Goal: Navigation & Orientation: Find specific page/section

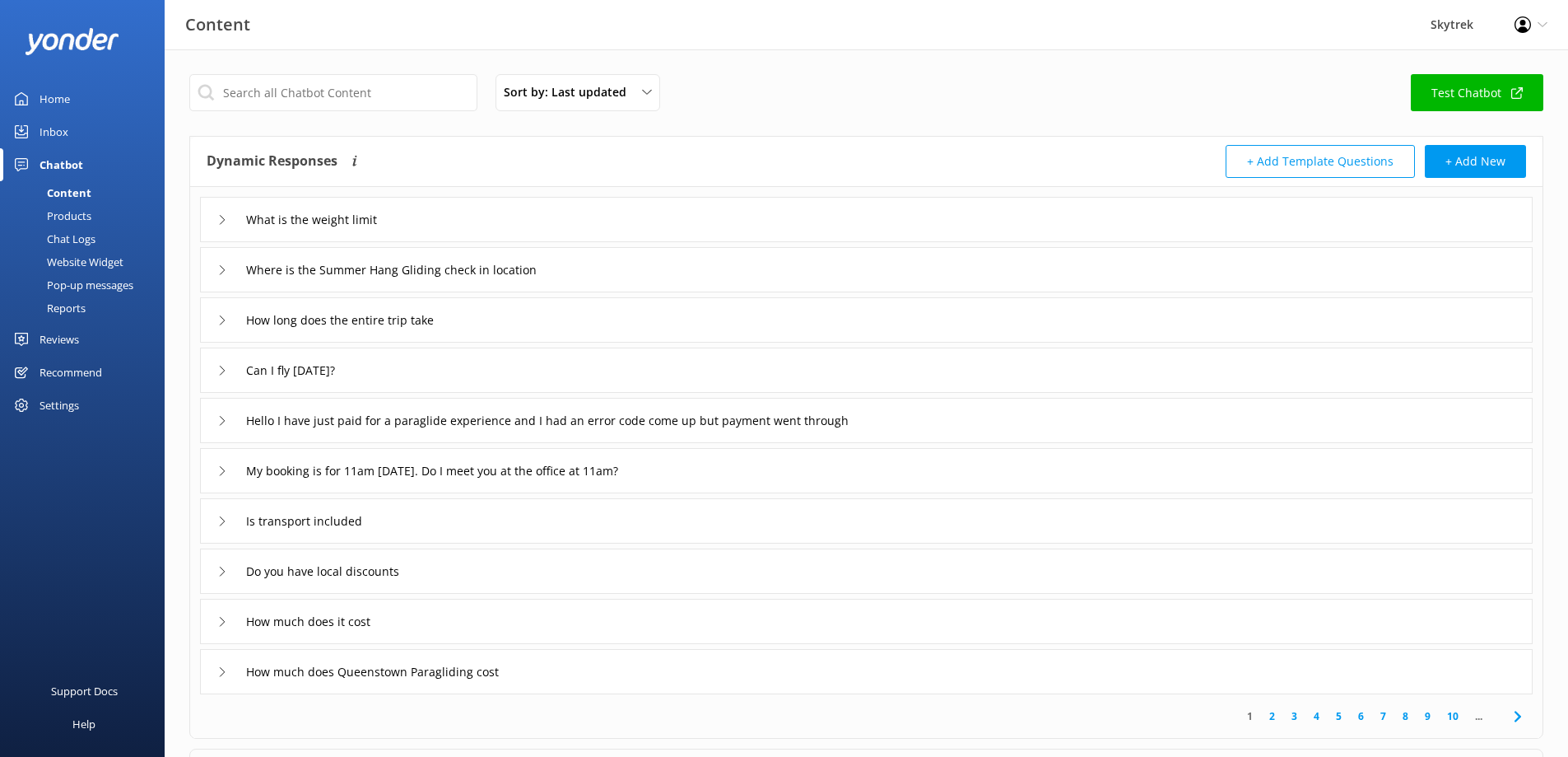
click at [91, 232] on div "Chat Logs" at bounding box center [53, 238] width 86 height 23
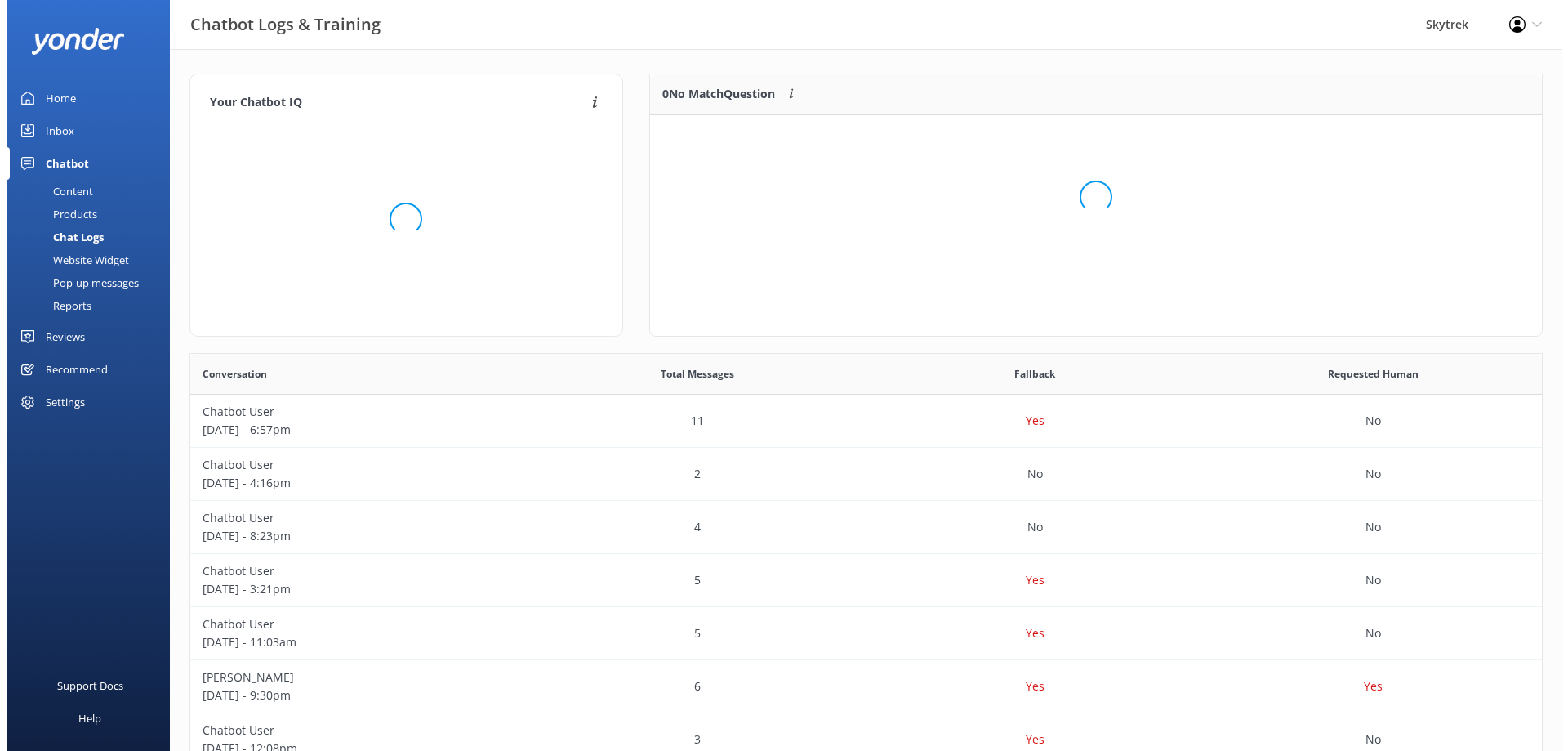
scroll to position [193, 880]
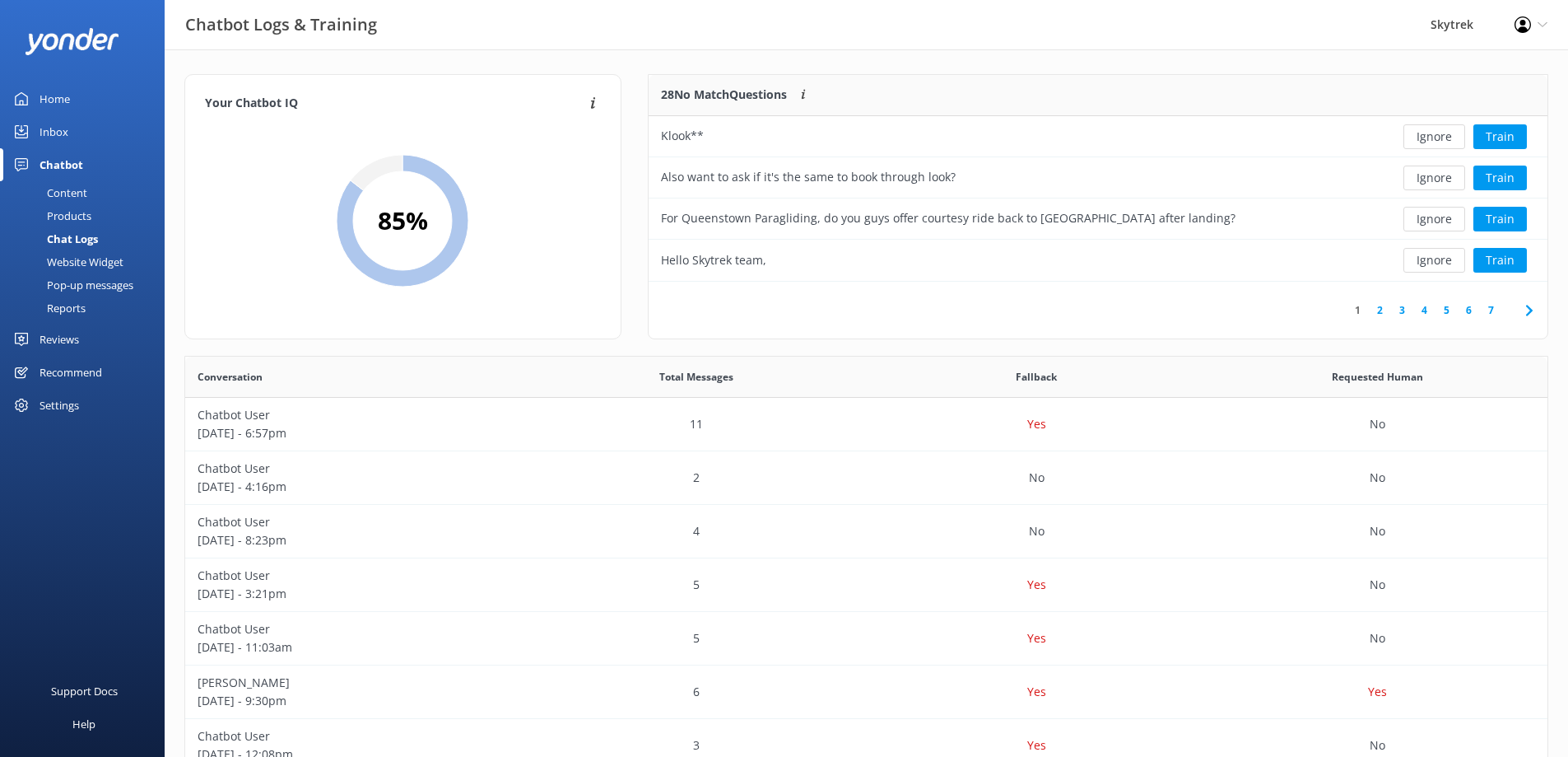
click at [102, 287] on div "Pop-up messages" at bounding box center [71, 285] width 123 height 23
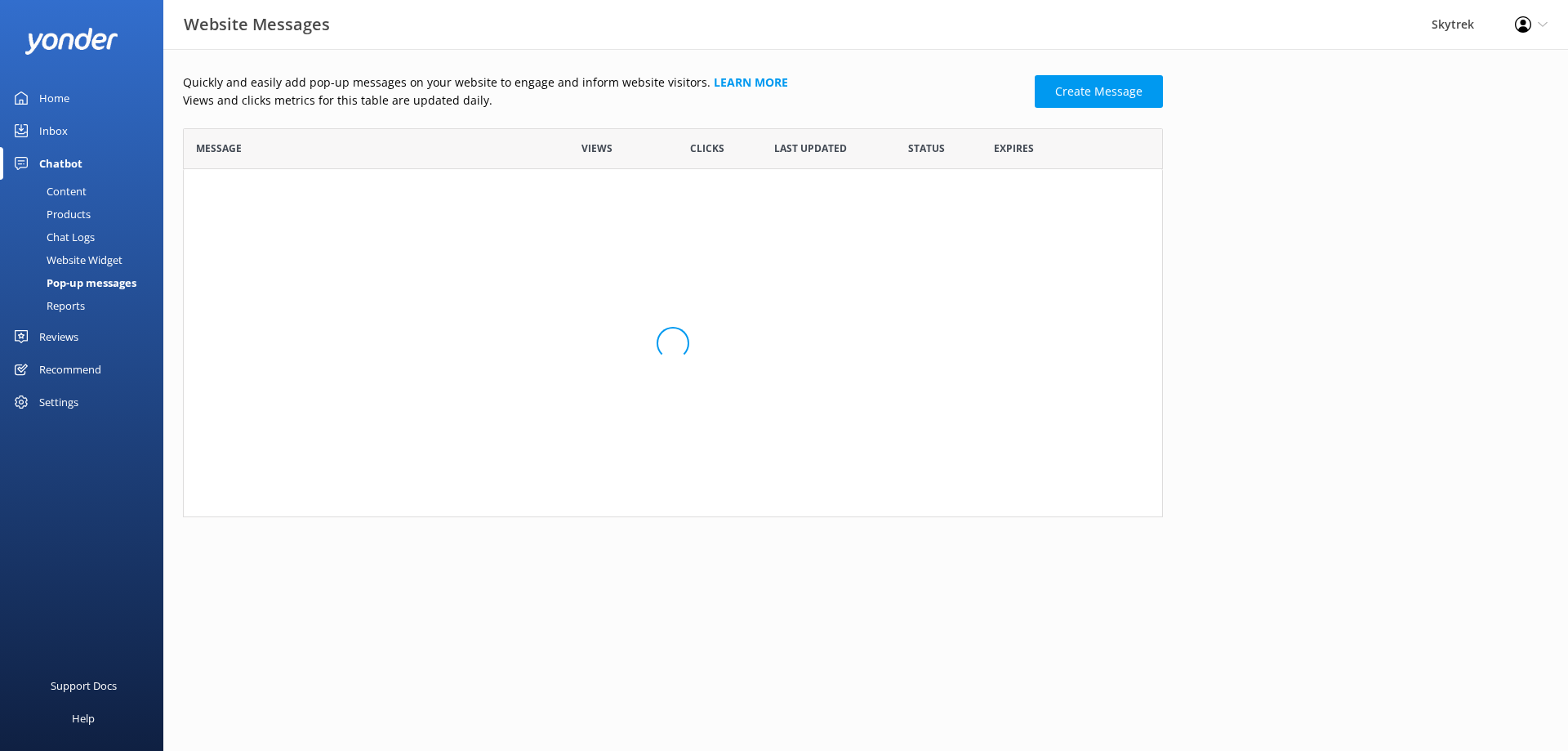
scroll to position [376, 968]
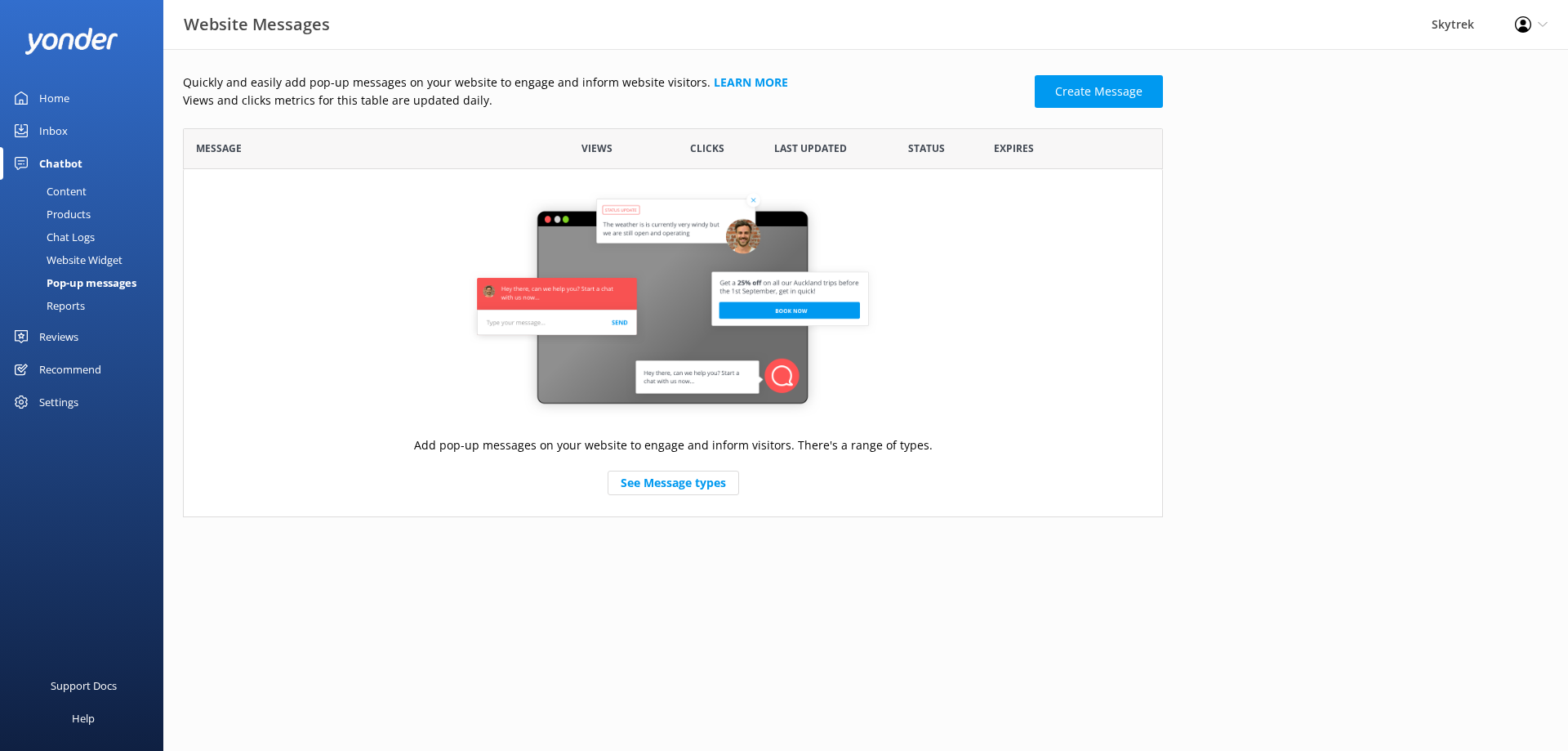
click at [110, 260] on div "Website Widget" at bounding box center [66, 260] width 113 height 23
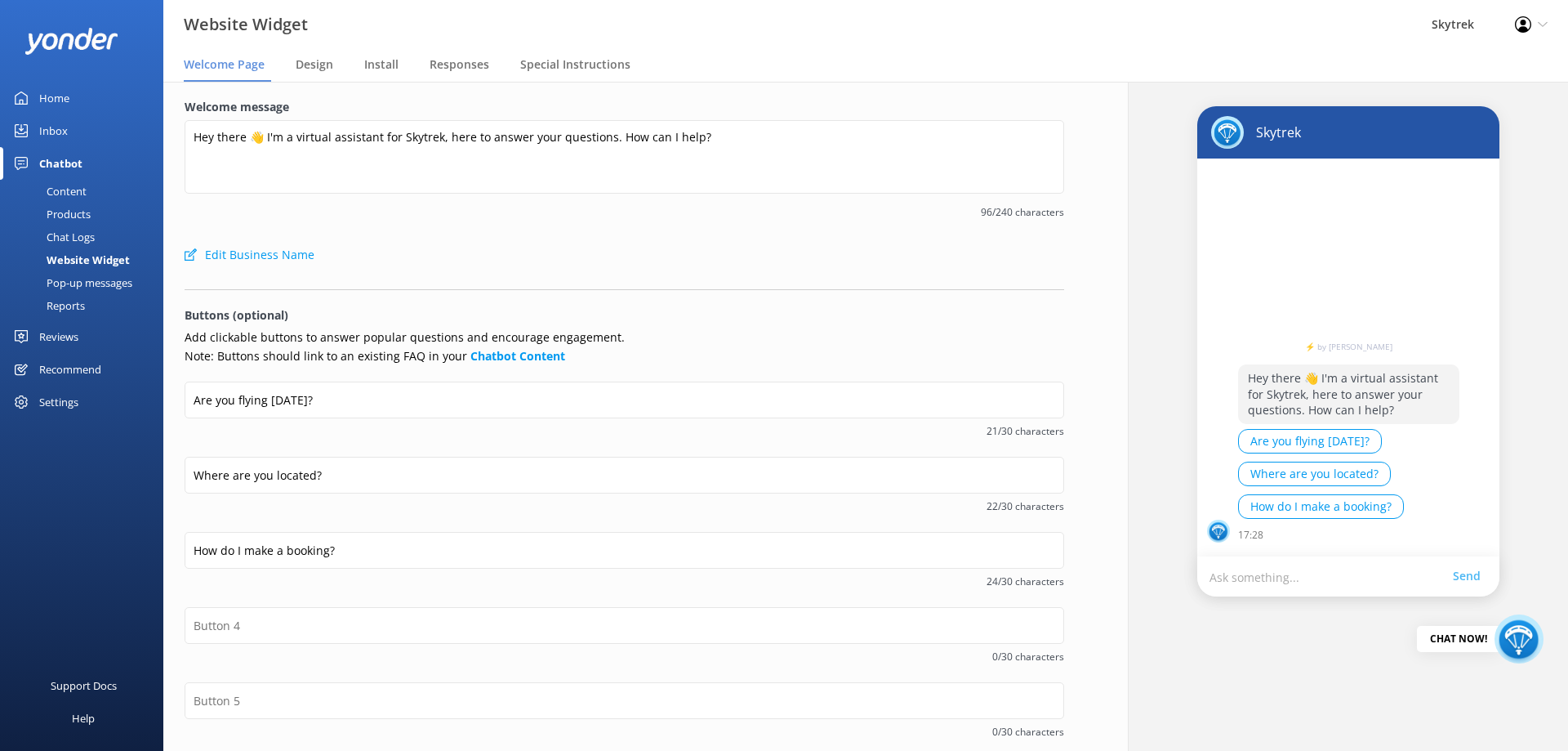
click at [102, 282] on div "Pop-up messages" at bounding box center [71, 282] width 122 height 23
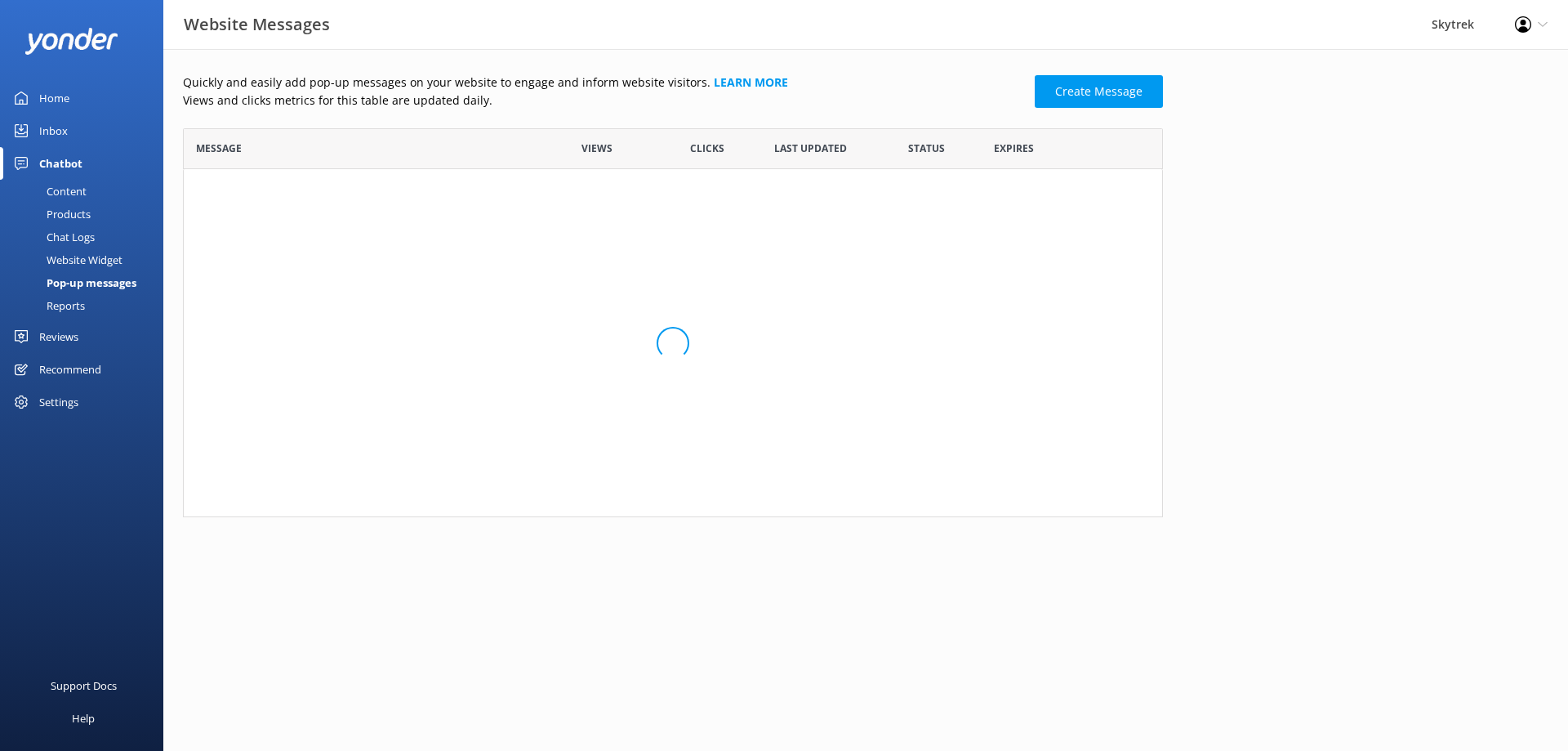
scroll to position [376, 968]
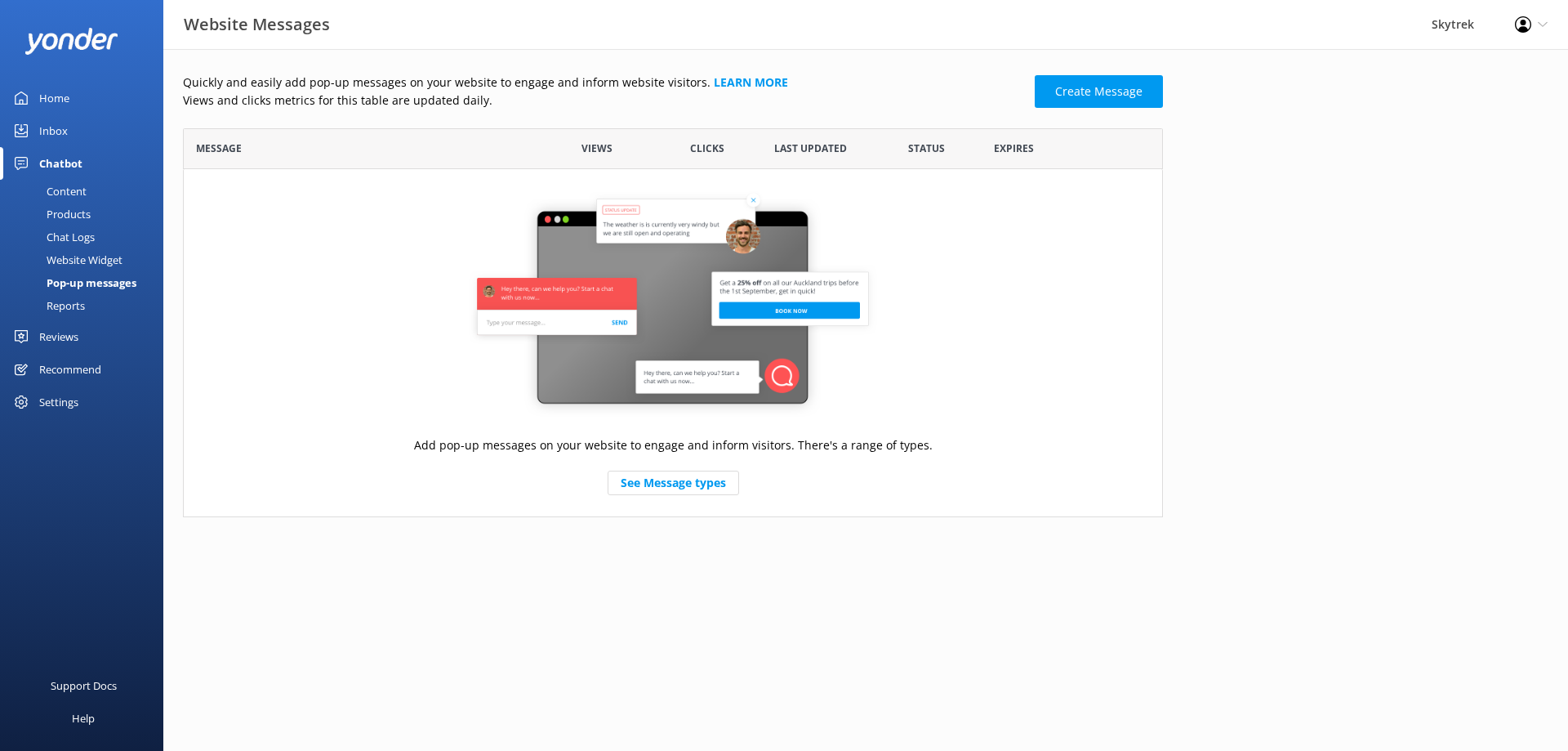
click at [37, 132] on link "Inbox" at bounding box center [81, 130] width 164 height 33
